Goal: Communication & Community: Participate in discussion

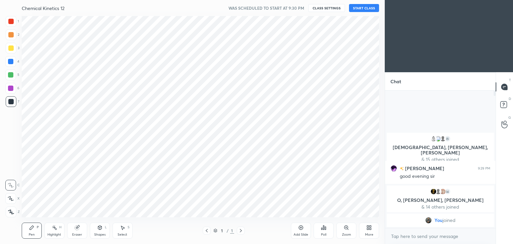
scroll to position [33188, 33032]
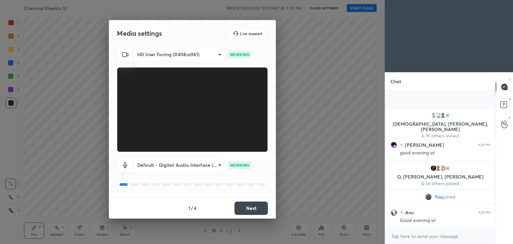
click at [253, 209] on button "Next" at bounding box center [250, 207] width 33 height 13
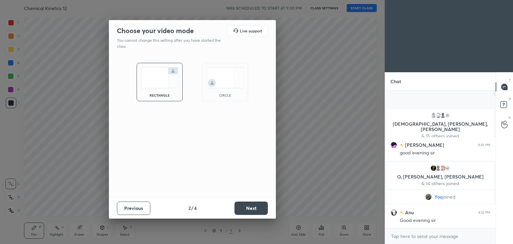
click at [253, 209] on button "Next" at bounding box center [250, 207] width 33 height 13
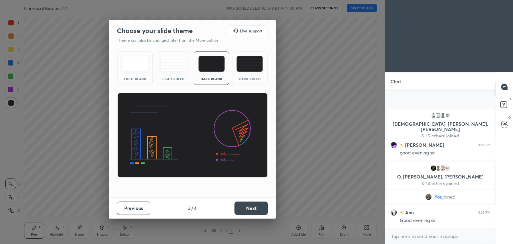
click at [253, 209] on button "Next" at bounding box center [250, 207] width 33 height 13
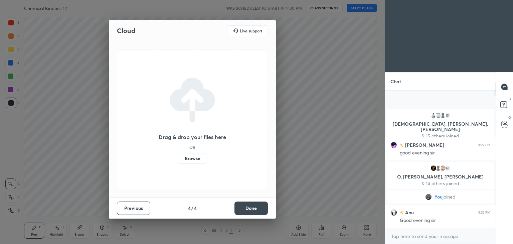
click at [253, 209] on button "Done" at bounding box center [250, 207] width 33 height 13
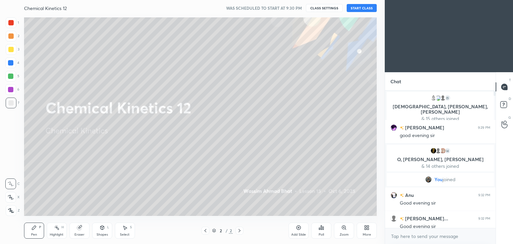
click at [368, 8] on button "START CLASS" at bounding box center [362, 8] width 30 height 8
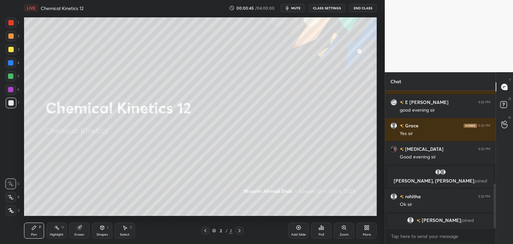
scroll to position [296, 0]
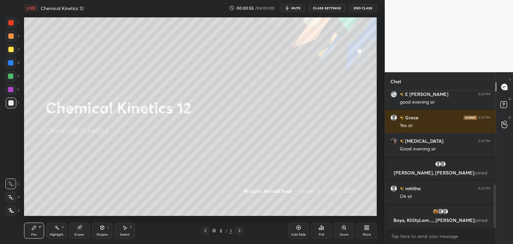
click at [300, 10] on button "mute" at bounding box center [292, 8] width 24 height 8
click at [324, 234] on div "Poll" at bounding box center [321, 234] width 5 height 3
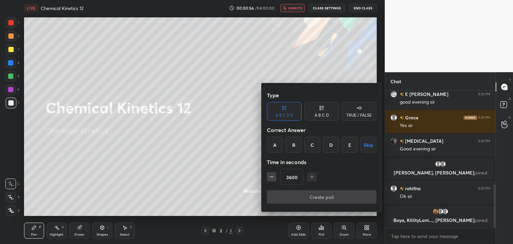
scroll to position [302, 0]
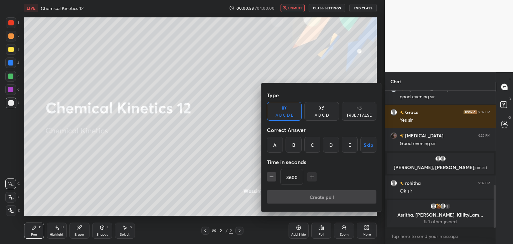
click at [275, 149] on div "A" at bounding box center [275, 145] width 16 height 16
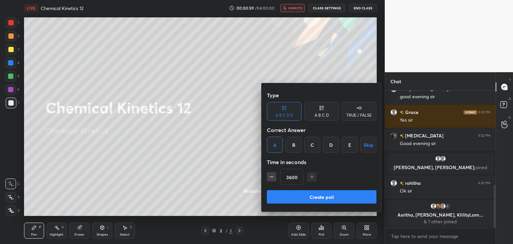
click at [305, 200] on button "Create poll" at bounding box center [322, 196] width 110 height 13
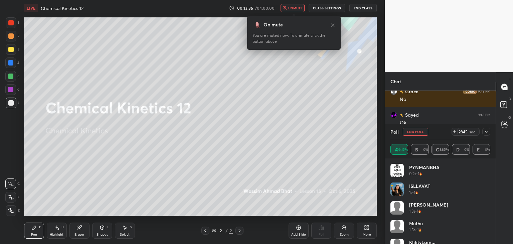
scroll to position [811, 0]
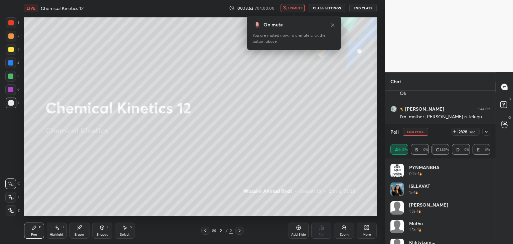
click at [296, 2] on div "LIVE Chemical Kinetics 12 00:13:52 / 04:00:00 unmute CLASS SETTINGS End Class" at bounding box center [200, 8] width 353 height 16
click at [297, 7] on span "unmute" at bounding box center [295, 8] width 14 height 5
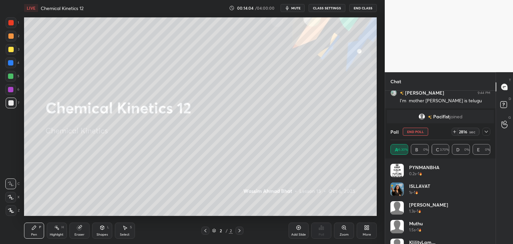
scroll to position [799, 0]
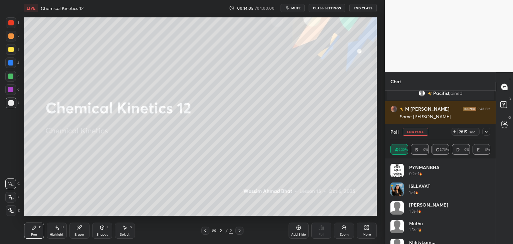
click at [413, 131] on button "End Poll" at bounding box center [415, 132] width 25 height 8
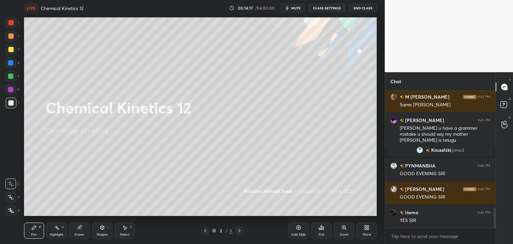
scroll to position [122, 109]
click at [9, 50] on div at bounding box center [10, 49] width 5 height 5
drag, startPoint x: 11, startPoint y: 209, endPoint x: 13, endPoint y: 206, distance: 3.7
click at [12, 208] on icon at bounding box center [11, 210] width 6 height 5
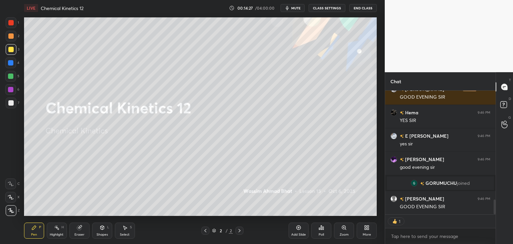
scroll to position [135, 109]
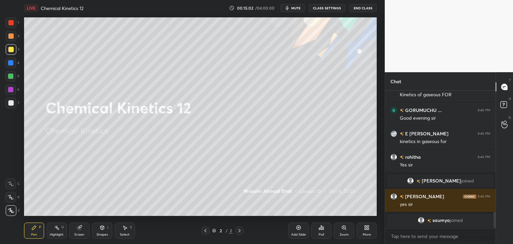
click at [298, 233] on div "Add Slide" at bounding box center [298, 234] width 15 height 3
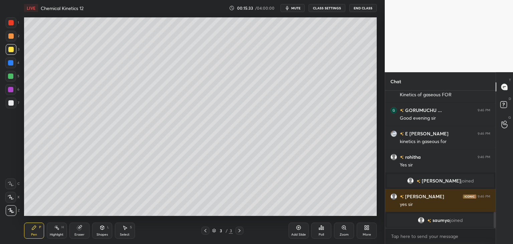
click at [103, 233] on div "Shapes" at bounding box center [101, 234] width 11 height 3
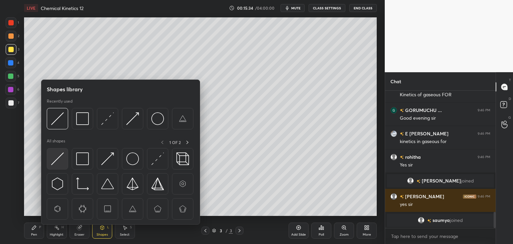
click at [60, 164] on img at bounding box center [57, 158] width 13 height 13
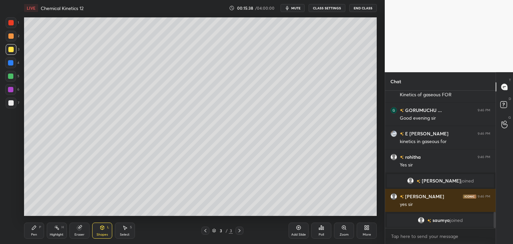
click at [35, 226] on icon at bounding box center [34, 227] width 4 height 4
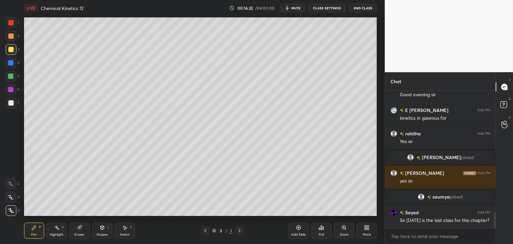
click at [9, 105] on div at bounding box center [10, 102] width 5 height 5
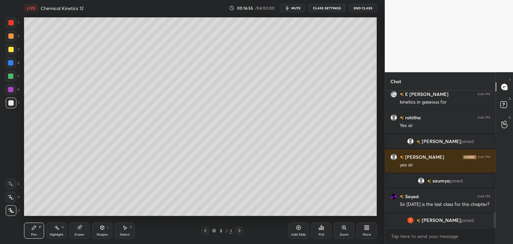
scroll to position [2, 2]
click at [11, 51] on div at bounding box center [10, 49] width 5 height 5
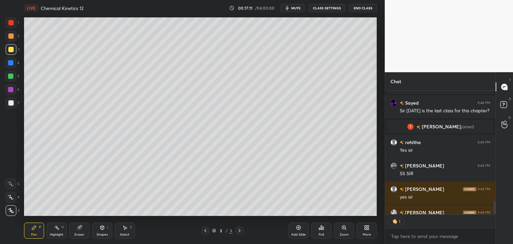
scroll to position [122, 109]
click at [10, 101] on div at bounding box center [10, 102] width 5 height 5
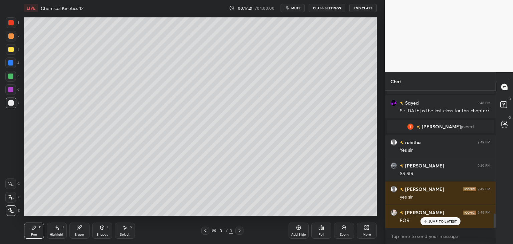
scroll to position [1158, 0]
click at [10, 36] on div at bounding box center [10, 35] width 5 height 5
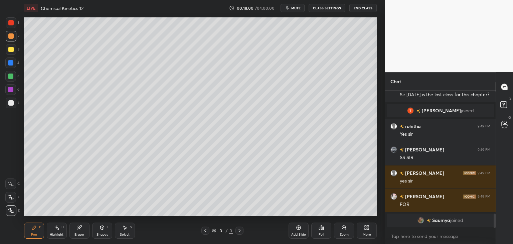
click at [10, 104] on div at bounding box center [10, 102] width 5 height 5
click at [101, 230] on icon at bounding box center [102, 227] width 5 height 5
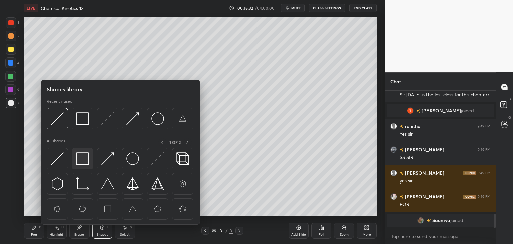
click at [81, 157] on img at bounding box center [82, 158] width 13 height 13
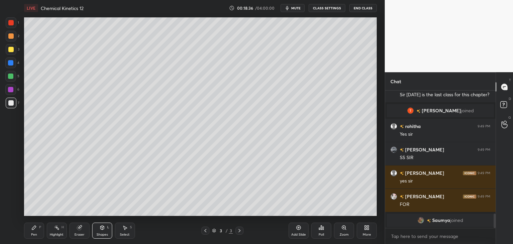
click at [33, 229] on icon at bounding box center [34, 227] width 4 height 4
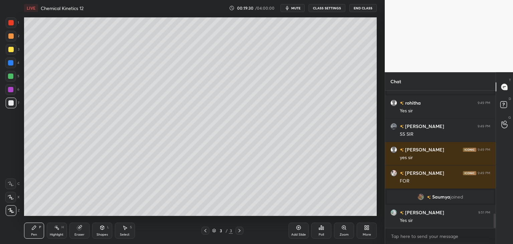
click at [101, 230] on div "Shapes L" at bounding box center [102, 230] width 20 height 16
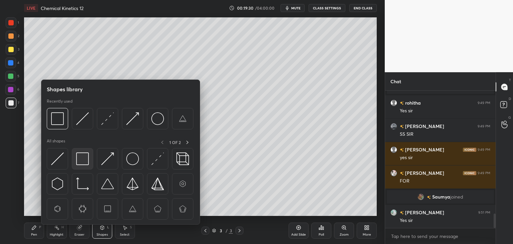
click at [80, 161] on img at bounding box center [82, 158] width 13 height 13
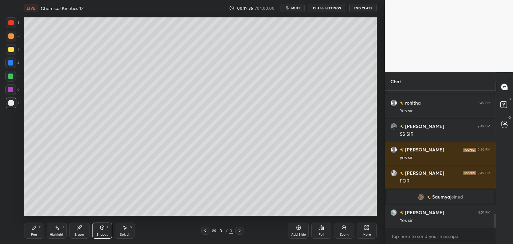
click at [34, 233] on div "Pen" at bounding box center [34, 234] width 6 height 3
click at [105, 231] on div "Shapes L" at bounding box center [102, 230] width 20 height 16
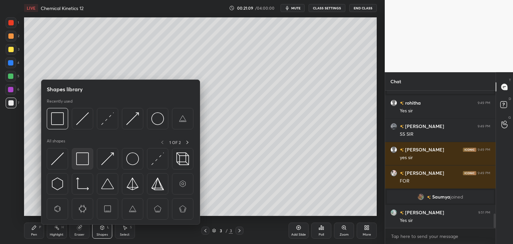
click at [85, 163] on img at bounding box center [82, 158] width 13 height 13
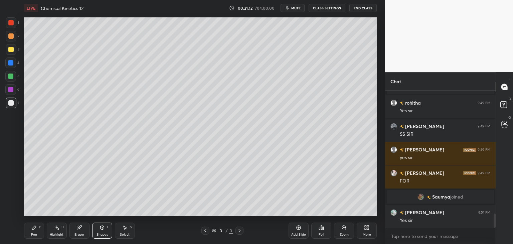
scroll to position [1187, 0]
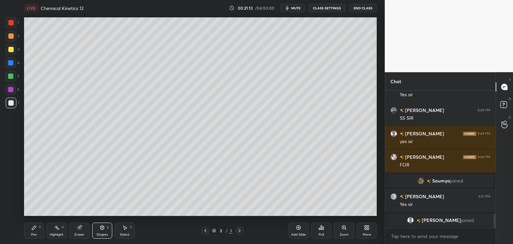
click at [33, 230] on div "Pen P" at bounding box center [34, 230] width 20 height 16
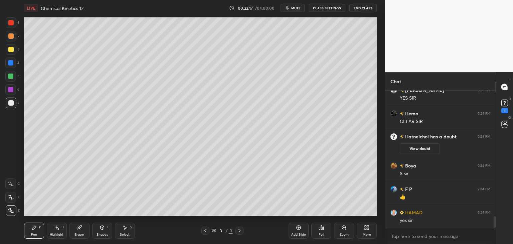
scroll to position [1479, 0]
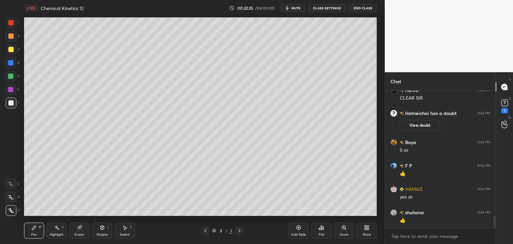
click at [299, 233] on div "Add Slide" at bounding box center [298, 234] width 15 height 3
click at [10, 49] on div at bounding box center [10, 49] width 5 height 5
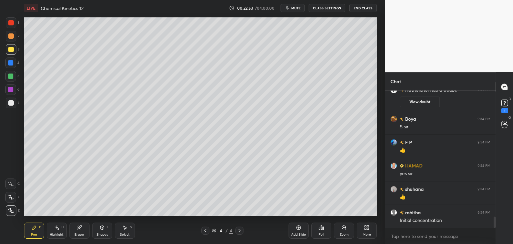
click at [10, 103] on div at bounding box center [10, 102] width 5 height 5
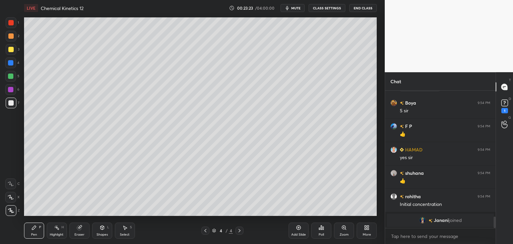
click at [102, 226] on icon at bounding box center [103, 227] width 4 height 4
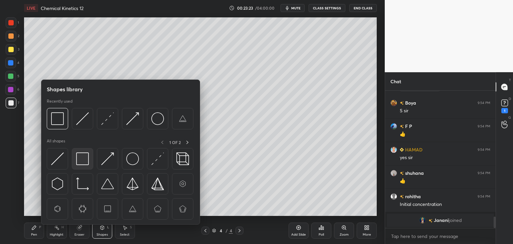
click at [83, 163] on img at bounding box center [82, 158] width 13 height 13
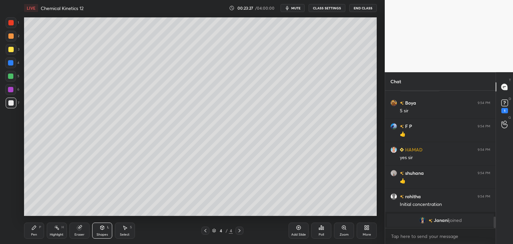
click at [31, 228] on icon at bounding box center [33, 227] width 5 height 5
click at [11, 48] on div at bounding box center [10, 49] width 5 height 5
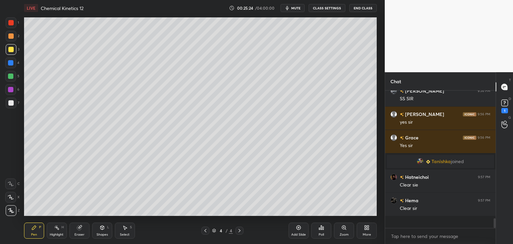
scroll to position [135, 109]
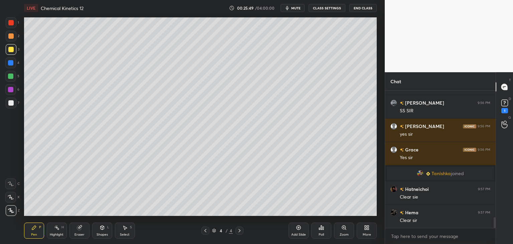
click at [299, 233] on div "Add Slide" at bounding box center [298, 234] width 15 height 3
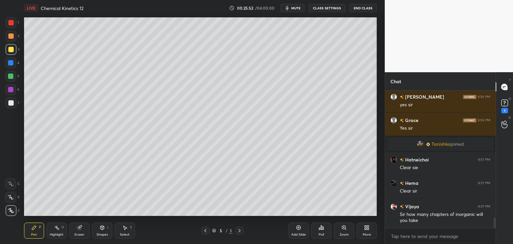
scroll to position [1707, 0]
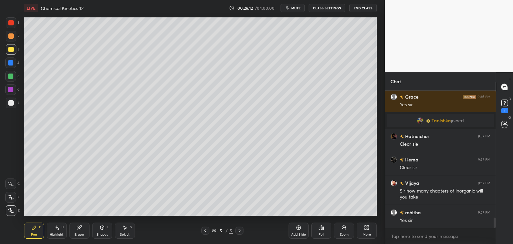
drag, startPoint x: 99, startPoint y: 233, endPoint x: 98, endPoint y: 226, distance: 7.4
click at [98, 233] on div "Shapes" at bounding box center [101, 234] width 11 height 3
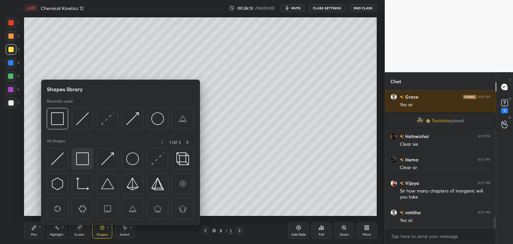
click at [82, 163] on img at bounding box center [82, 158] width 13 height 13
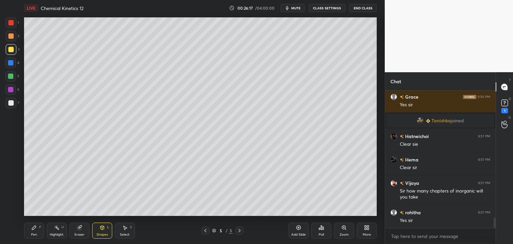
drag, startPoint x: 103, startPoint y: 230, endPoint x: 105, endPoint y: 225, distance: 5.3
click at [102, 230] on div "Shapes L" at bounding box center [102, 230] width 20 height 16
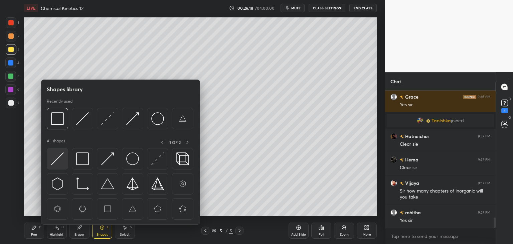
click at [61, 162] on img at bounding box center [57, 158] width 13 height 13
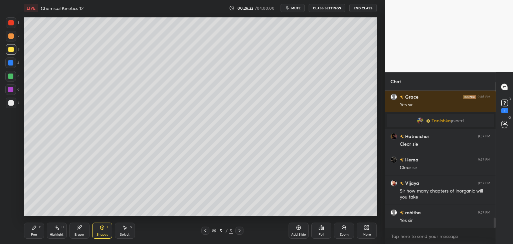
click at [38, 230] on div "Pen P" at bounding box center [34, 230] width 20 height 16
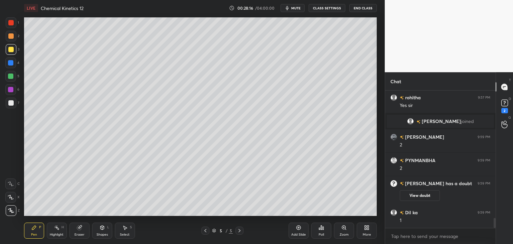
scroll to position [1780, 0]
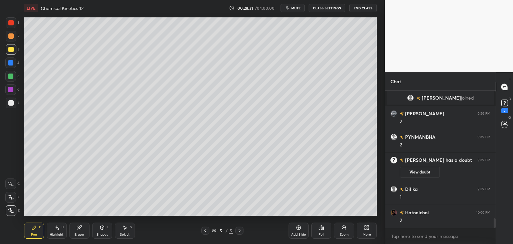
click at [298, 8] on span "mute" at bounding box center [295, 8] width 9 height 5
click at [9, 105] on div at bounding box center [10, 102] width 5 height 5
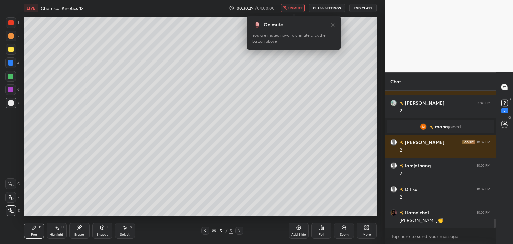
scroll to position [1925, 0]
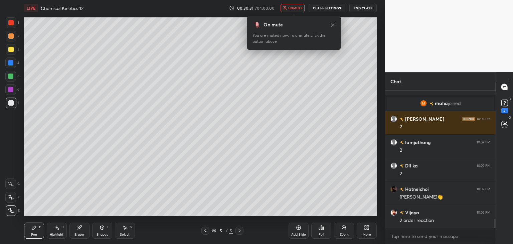
click at [297, 7] on span "unmute" at bounding box center [295, 8] width 14 height 5
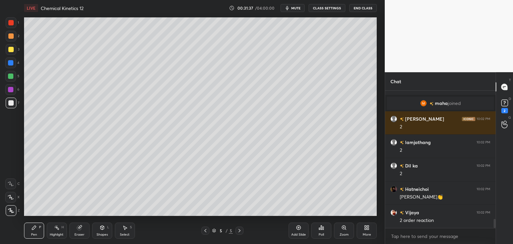
scroll to position [1949, 0]
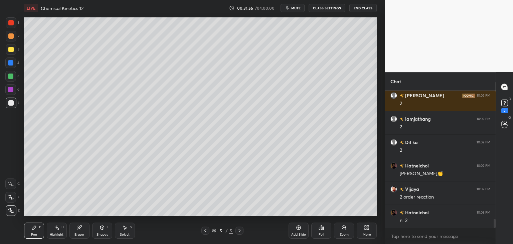
click at [298, 231] on div "Add Slide" at bounding box center [298, 230] width 20 height 16
click at [12, 49] on div at bounding box center [10, 49] width 5 height 5
click at [296, 8] on span "mute" at bounding box center [295, 8] width 9 height 5
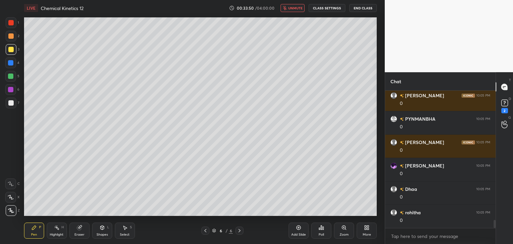
scroll to position [2236, 0]
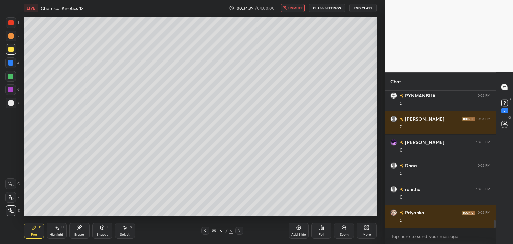
click at [299, 8] on span "unmute" at bounding box center [295, 8] width 14 height 5
click at [10, 103] on div at bounding box center [10, 102] width 5 height 5
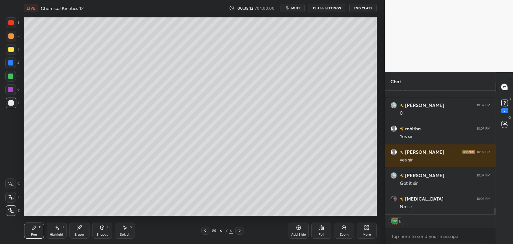
scroll to position [2323, 0]
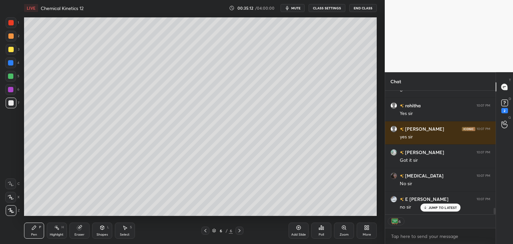
click at [294, 234] on div "Add Slide" at bounding box center [298, 234] width 15 height 3
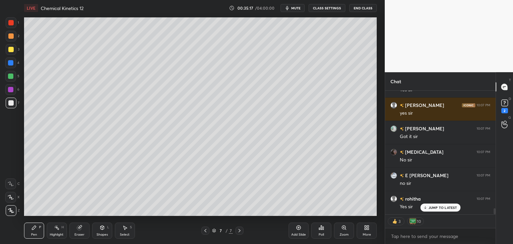
scroll to position [2369, 0]
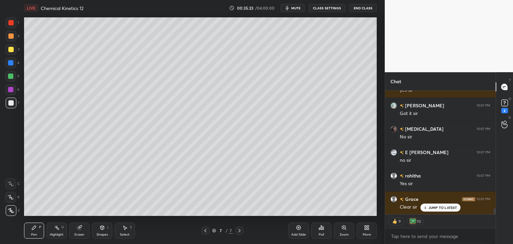
click at [444, 207] on p "JUMP TO LATEST" at bounding box center [442, 207] width 29 height 4
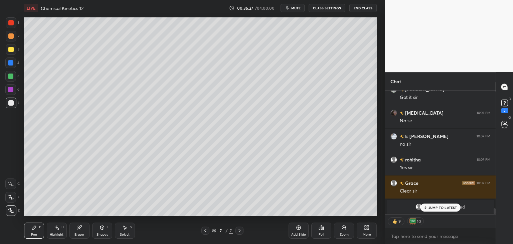
click at [446, 209] on p "JUMP TO LATEST" at bounding box center [442, 207] width 29 height 4
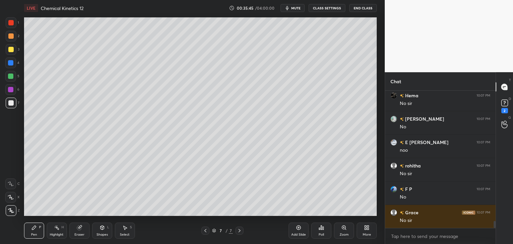
scroll to position [2533, 0]
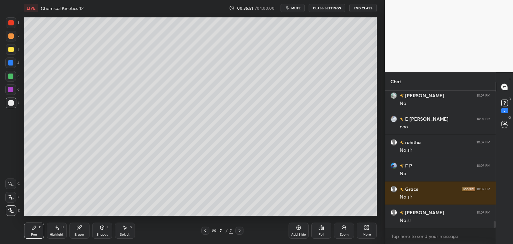
click at [9, 51] on div at bounding box center [10, 49] width 5 height 5
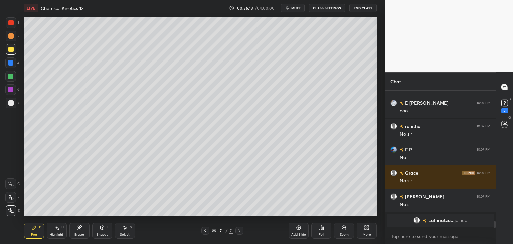
click at [8, 107] on div at bounding box center [11, 102] width 11 height 11
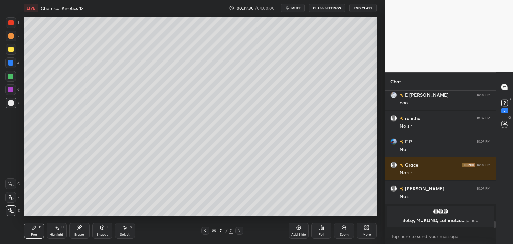
scroll to position [2562, 0]
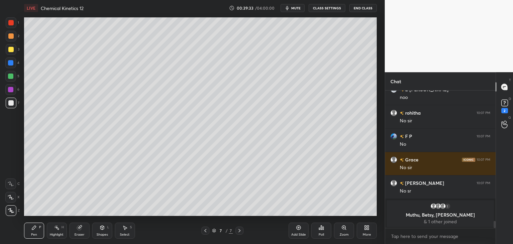
click at [298, 8] on span "mute" at bounding box center [295, 8] width 9 height 5
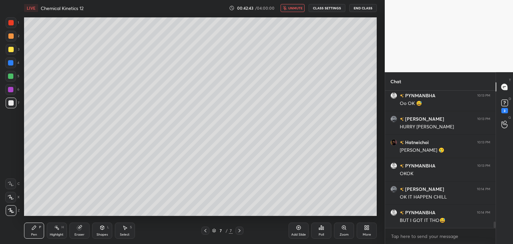
scroll to position [2882, 0]
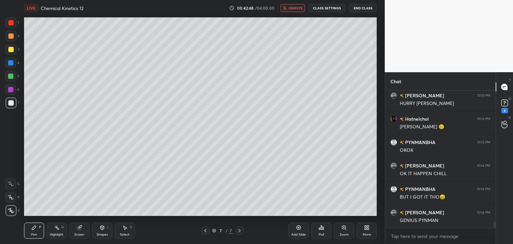
click at [296, 9] on span "unmute" at bounding box center [295, 8] width 14 height 5
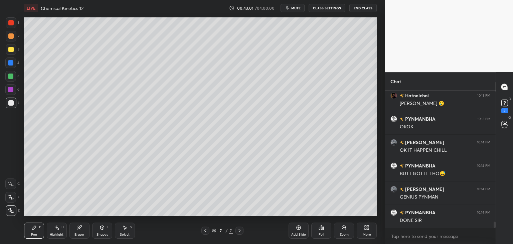
click at [9, 50] on div at bounding box center [10, 49] width 5 height 5
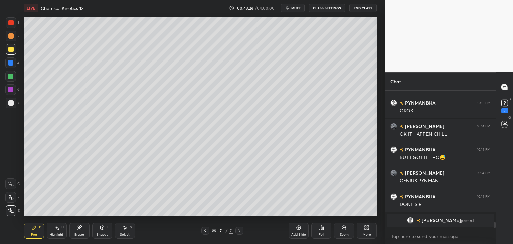
click at [297, 233] on div "Add Slide" at bounding box center [298, 234] width 15 height 3
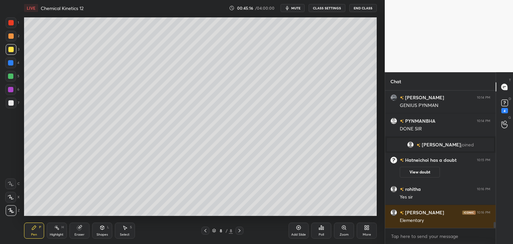
scroll to position [2974, 0]
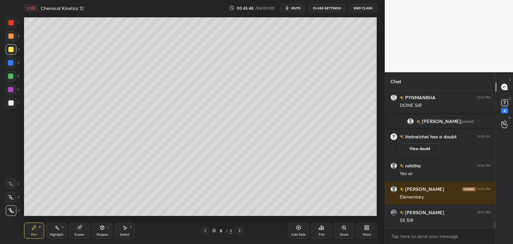
click at [8, 106] on div at bounding box center [11, 102] width 11 height 11
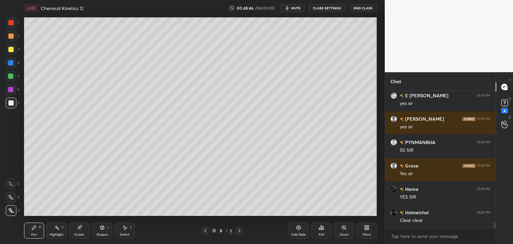
scroll to position [2, 2]
drag, startPoint x: 298, startPoint y: 232, endPoint x: 287, endPoint y: 232, distance: 10.7
click at [294, 233] on div "Add Slide" at bounding box center [298, 234] width 15 height 3
click at [11, 50] on div at bounding box center [10, 49] width 5 height 5
click at [13, 103] on div at bounding box center [10, 102] width 5 height 5
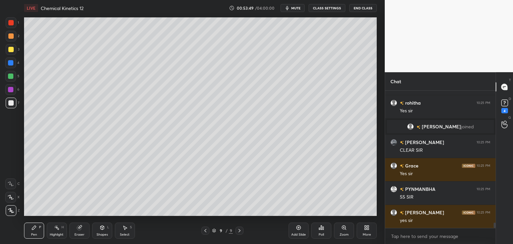
scroll to position [2, 2]
click at [298, 11] on button "mute" at bounding box center [292, 8] width 24 height 8
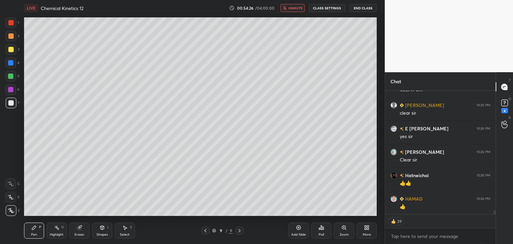
scroll to position [3717, 0]
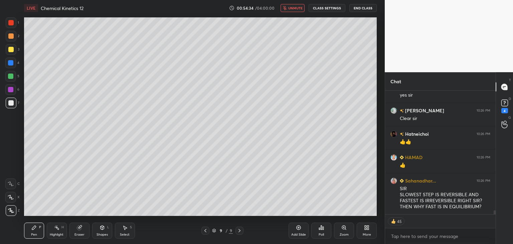
click at [291, 7] on span "unmute" at bounding box center [295, 8] width 14 height 5
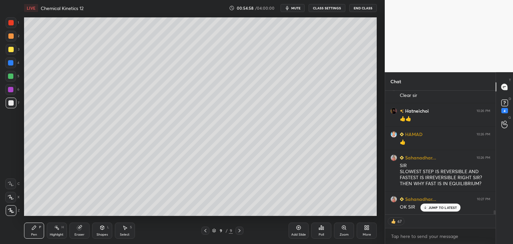
click at [300, 233] on div "Add Slide" at bounding box center [298, 234] width 15 height 3
drag, startPoint x: 10, startPoint y: 50, endPoint x: 21, endPoint y: 43, distance: 13.1
click at [10, 51] on div at bounding box center [10, 49] width 5 height 5
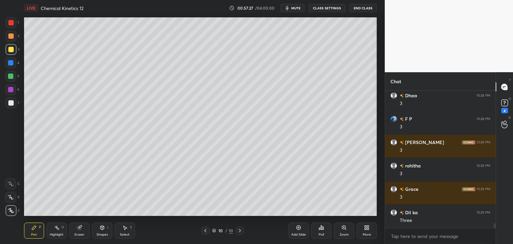
scroll to position [3960, 0]
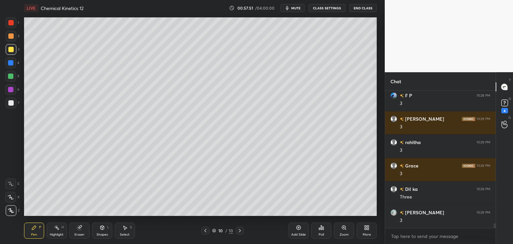
click at [11, 103] on div at bounding box center [10, 102] width 5 height 5
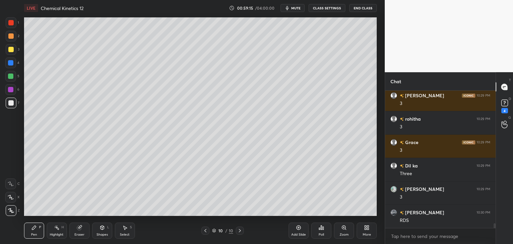
click at [299, 232] on div "Add Slide" at bounding box center [298, 230] width 20 height 16
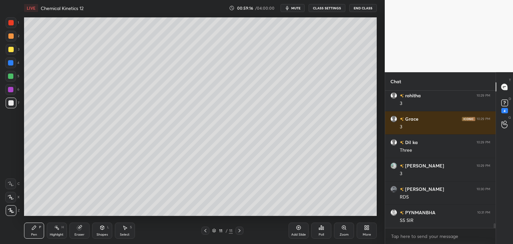
click at [12, 50] on div at bounding box center [10, 49] width 5 height 5
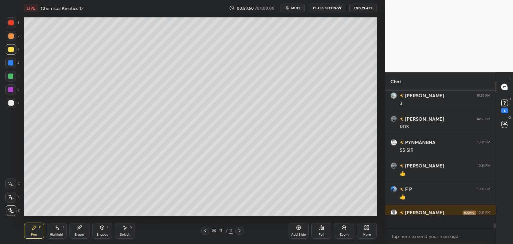
scroll to position [3937, 0]
click at [12, 102] on div at bounding box center [10, 102] width 5 height 5
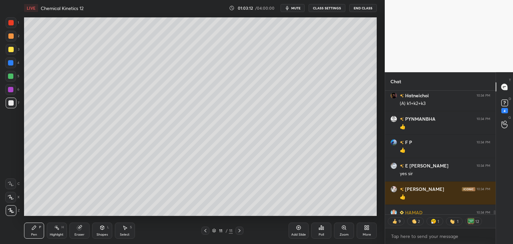
scroll to position [4302, 0]
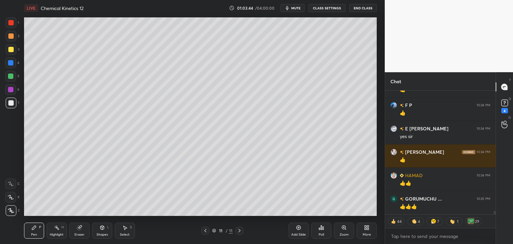
click at [298, 229] on icon at bounding box center [298, 227] width 4 height 4
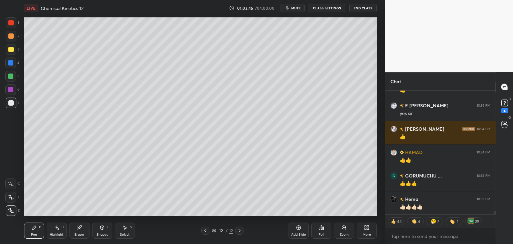
click at [11, 49] on div at bounding box center [10, 49] width 5 height 5
click at [11, 102] on div at bounding box center [10, 102] width 5 height 5
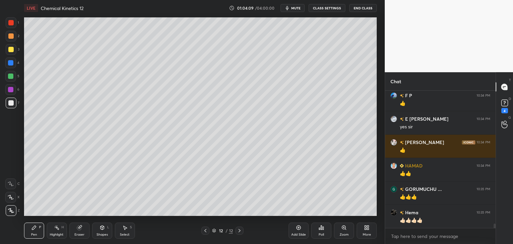
click at [323, 228] on icon at bounding box center [323, 227] width 1 height 3
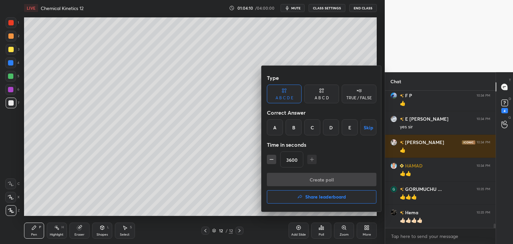
click at [276, 128] on div "A" at bounding box center [275, 127] width 16 height 16
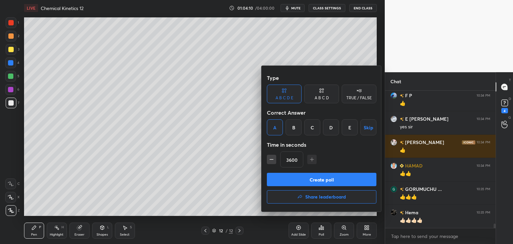
click at [316, 180] on button "Create poll" at bounding box center [322, 179] width 110 height 13
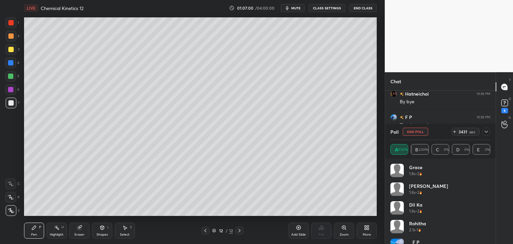
scroll to position [4823, 0]
type textarea "x"
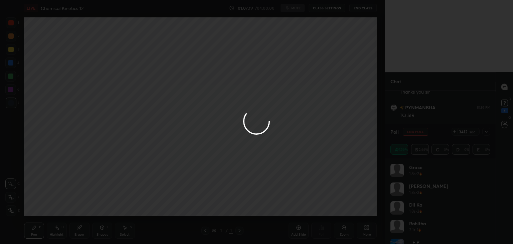
scroll to position [4856, 0]
